Goal: Information Seeking & Learning: Learn about a topic

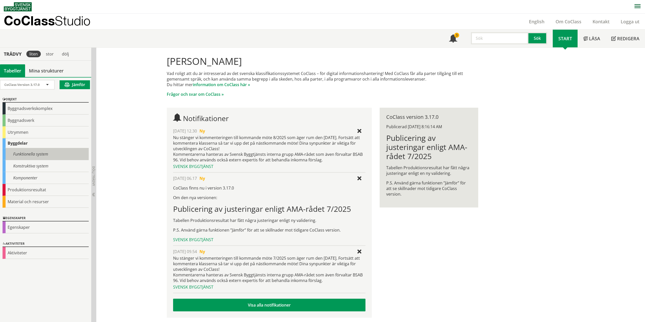
click at [46, 152] on div "Funktionella system" at bounding box center [46, 154] width 86 height 12
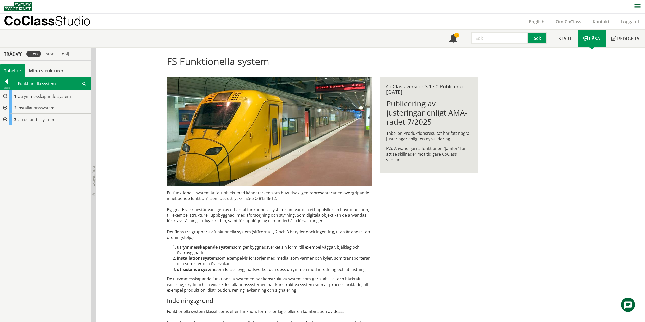
click at [5, 107] on div at bounding box center [4, 108] width 9 height 12
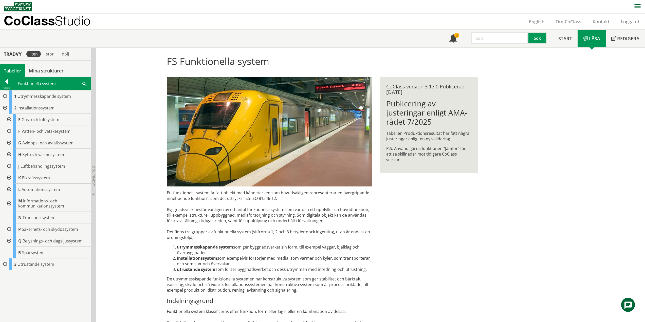
click at [10, 204] on div at bounding box center [8, 203] width 9 height 16
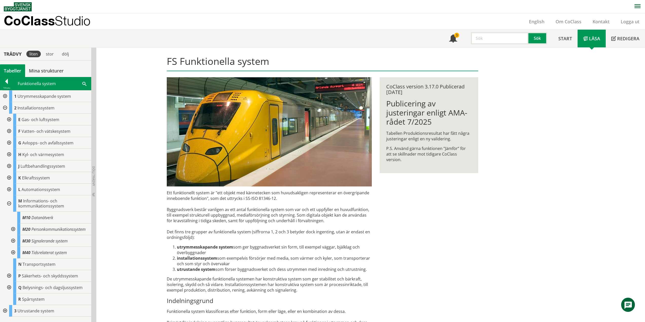
click at [13, 240] on div at bounding box center [12, 241] width 9 height 12
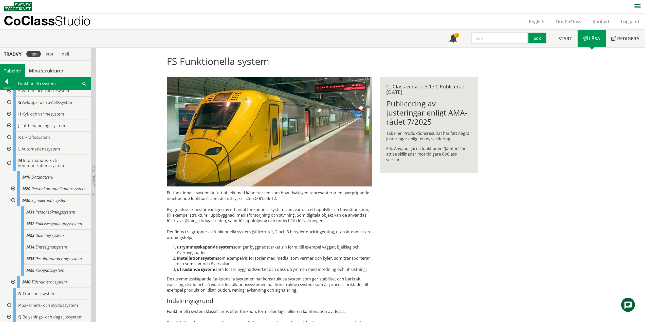
scroll to position [51, 0]
click at [14, 195] on div at bounding box center [12, 191] width 9 height 12
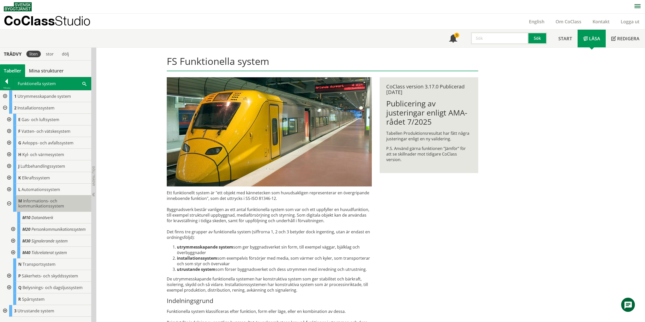
click at [43, 201] on span "Informations- och kommunikationssystem" at bounding box center [41, 203] width 46 height 11
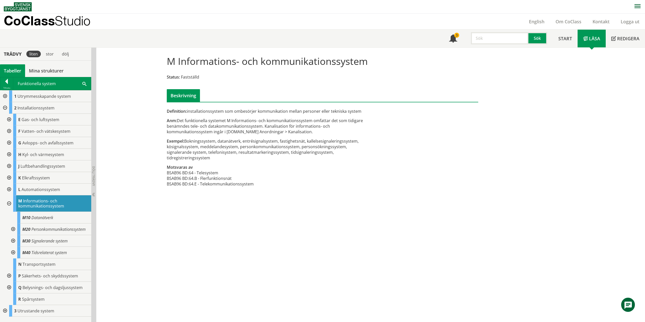
click at [9, 203] on div at bounding box center [8, 203] width 9 height 16
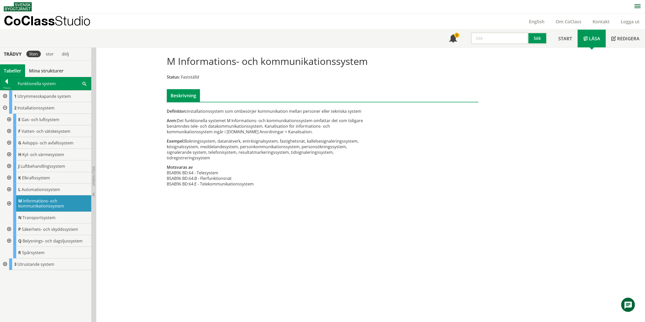
click at [9, 203] on div at bounding box center [8, 203] width 9 height 16
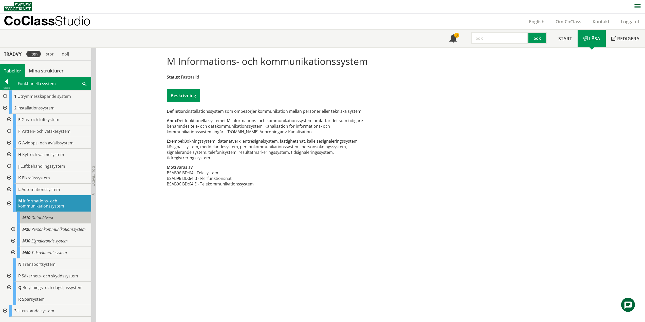
click at [34, 216] on span "Datanätverk" at bounding box center [42, 218] width 22 height 6
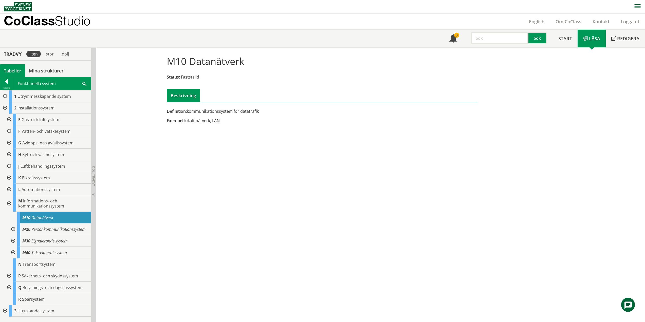
drag, startPoint x: 220, startPoint y: 121, endPoint x: 168, endPoint y: 112, distance: 53.6
click at [168, 112] on div "Definition: kommunikationssystem för datatrafik Exempel: lokalt nätverk, LAN" at bounding box center [269, 117] width 213 height 19
click at [168, 112] on span "Definition:" at bounding box center [177, 111] width 20 height 6
click at [237, 131] on div "M10 Datanätverk Status: Fastställd Beskrivning Definition: kommunikationssystem…" at bounding box center [370, 185] width 549 height 275
click at [231, 176] on div "M10 Datanätverk Status: Fastställd Beskrivning Definition: kommunikationssystem…" at bounding box center [370, 185] width 549 height 275
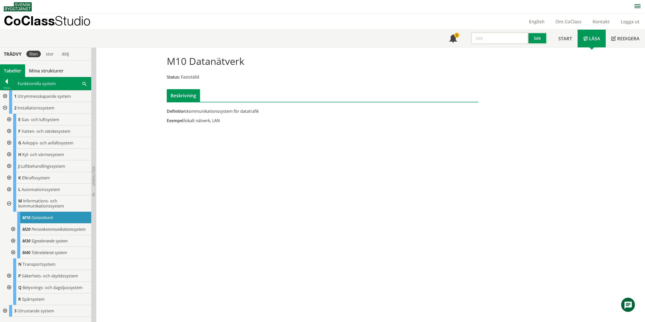
click at [9, 202] on div at bounding box center [8, 203] width 9 height 16
